Goal: Obtain resource: Download file/media

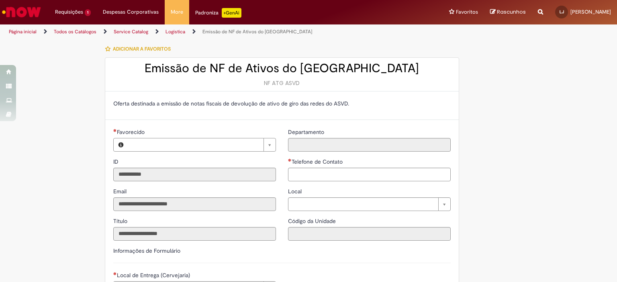
click at [76, 15] on li "Requisições 1 Exibir Todas as Solicitações Emissão de NF de Ativos do ASVD 40m …" at bounding box center [73, 12] width 48 height 24
type input "**********"
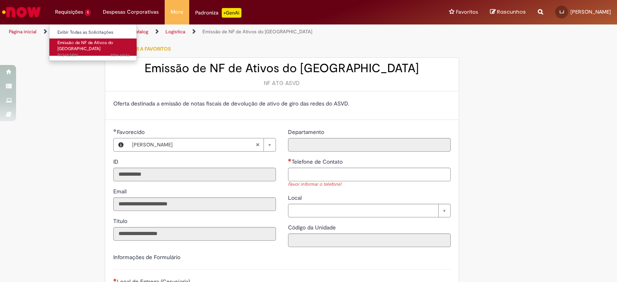
click at [76, 52] on span "40m atrás 40 minutos atrás R13453801" at bounding box center [93, 55] width 72 height 6
click at [78, 42] on span "Emissão de NF de Ativos do [GEOGRAPHIC_DATA]" at bounding box center [85, 46] width 56 height 12
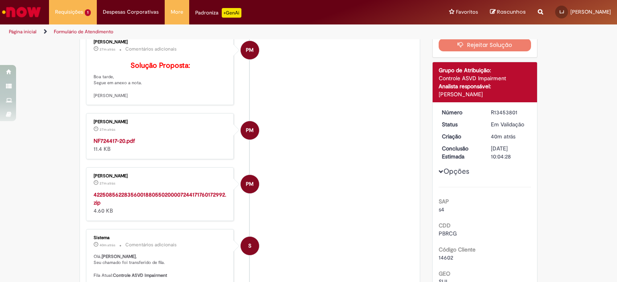
scroll to position [86, 0]
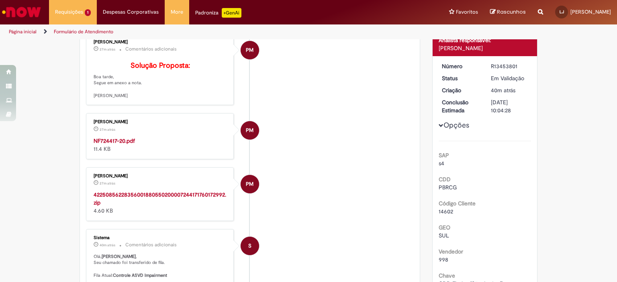
click at [122, 204] on strong "42250856228356001880550200007244171760172992.zip" at bounding box center [160, 198] width 133 height 15
click at [489, 20] on div "Rascunhos Sua Lista de rascunhos está vazia Após adicionar itens à Lista de ras…" at bounding box center [508, 12] width 48 height 24
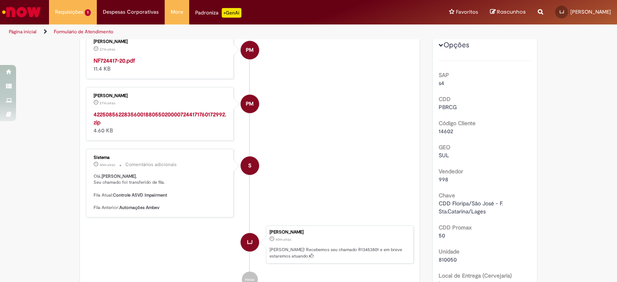
scroll to position [126, 0]
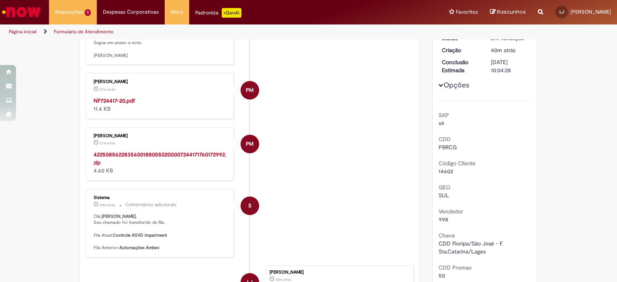
click at [119, 104] on strong "NF724417-20.pdf" at bounding box center [114, 100] width 41 height 7
